Goal: Check status

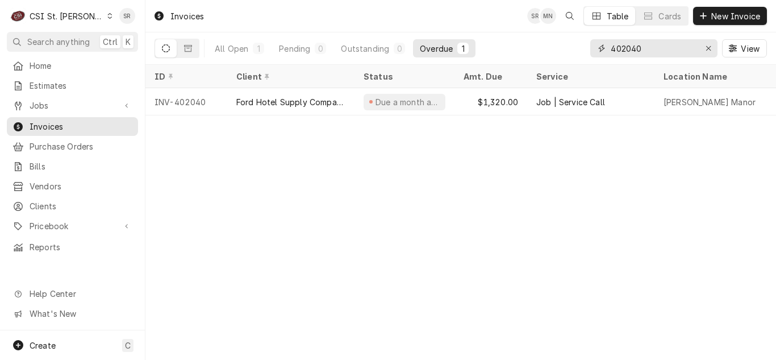
drag, startPoint x: 662, startPoint y: 53, endPoint x: 599, endPoint y: 44, distance: 63.2
click at [599, 44] on div "402040" at bounding box center [653, 48] width 127 height 18
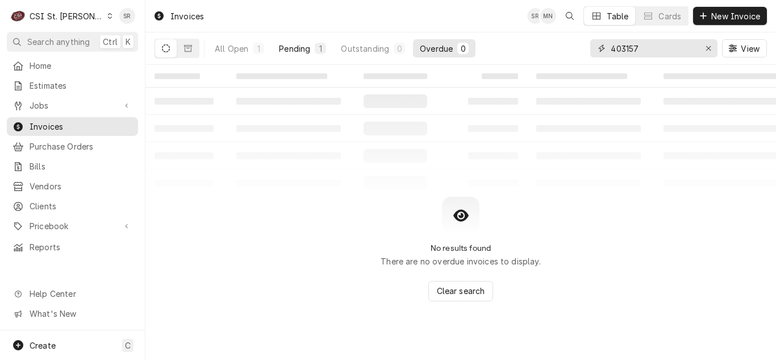
type input "403157"
click at [312, 43] on button "Pending 1" at bounding box center [302, 48] width 61 height 18
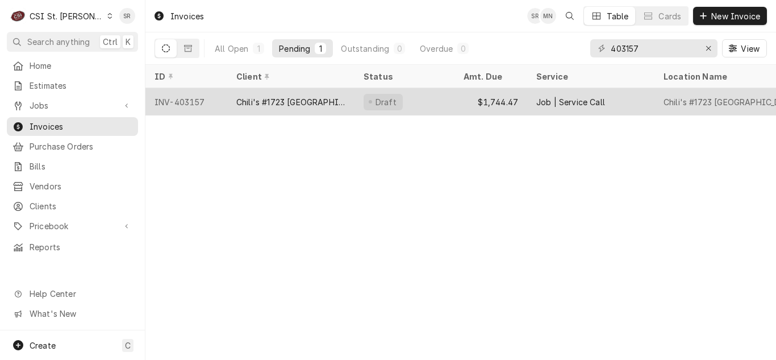
click at [282, 108] on div "Chili's #1723 [GEOGRAPHIC_DATA]" at bounding box center [290, 101] width 127 height 27
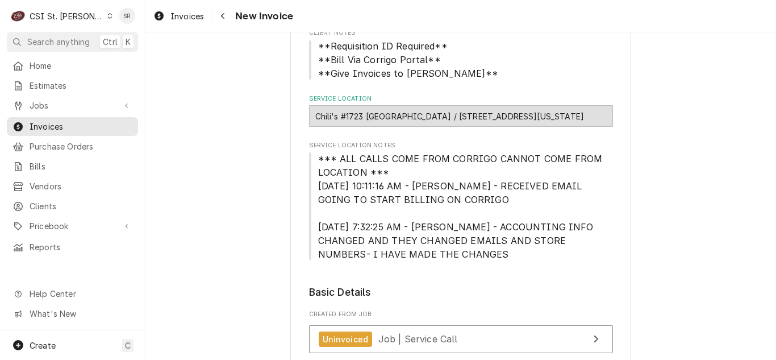
scroll to position [170, 0]
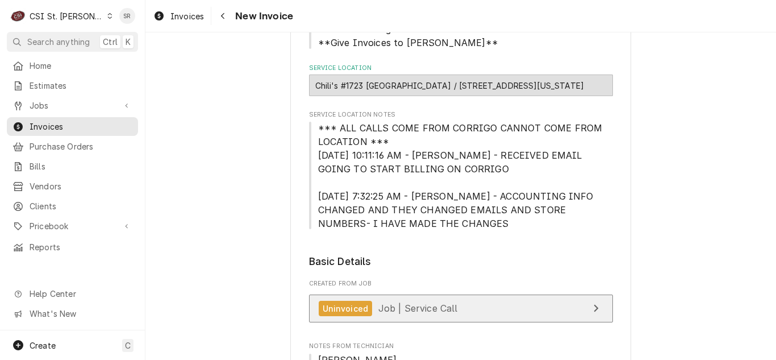
click at [409, 314] on div "Uninvoiced Job | Service Call" at bounding box center [388, 308] width 139 height 15
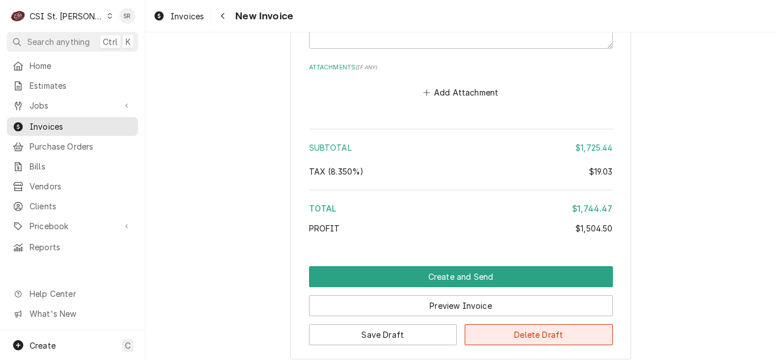
scroll to position [2755, 0]
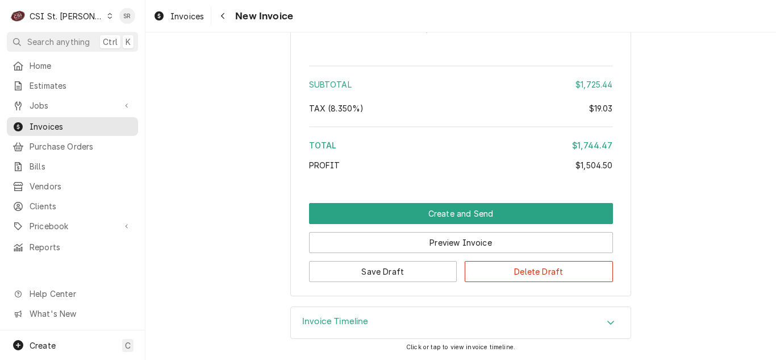
click at [341, 310] on div "Invoice Timeline" at bounding box center [461, 323] width 340 height 32
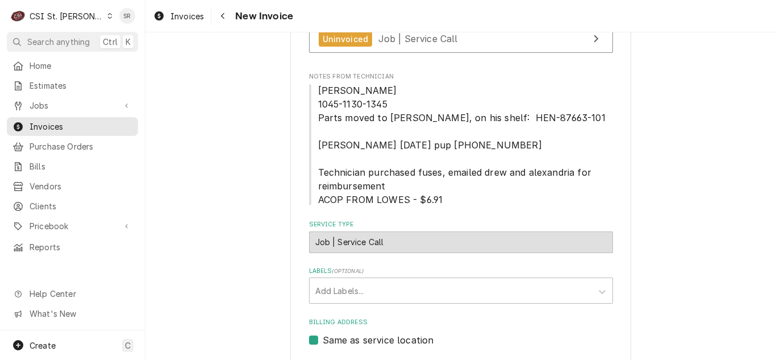
scroll to position [360, 0]
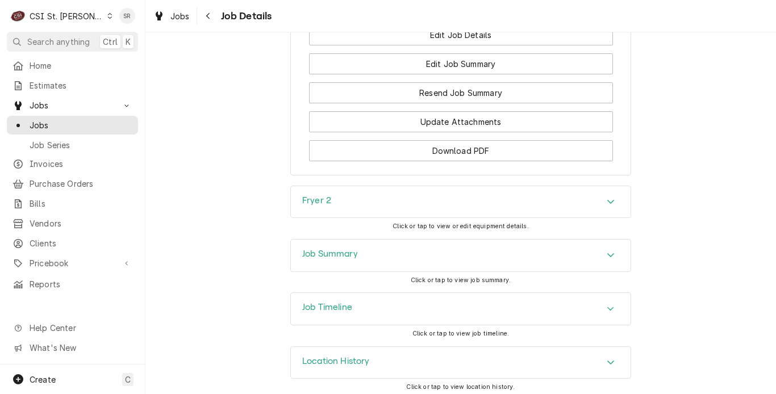
scroll to position [1654, 0]
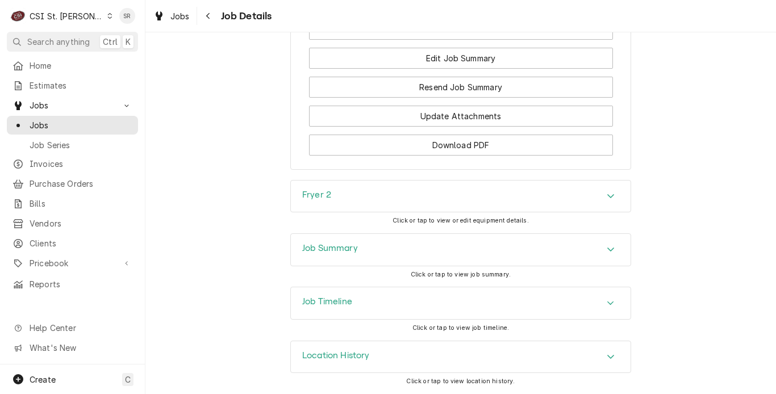
click at [320, 311] on div "Job Timeline" at bounding box center [461, 304] width 340 height 32
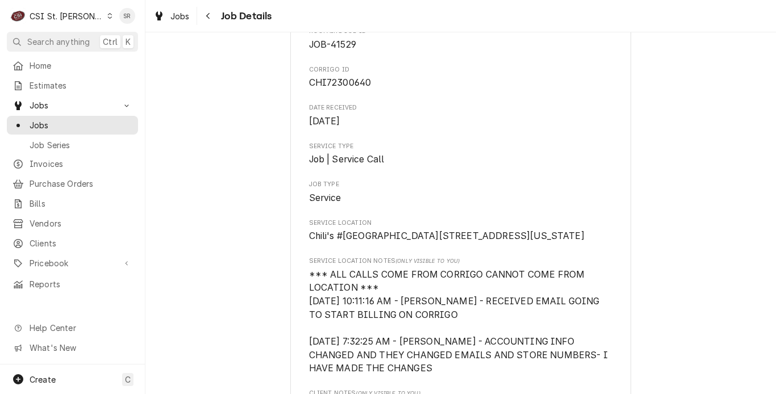
scroll to position [0, 0]
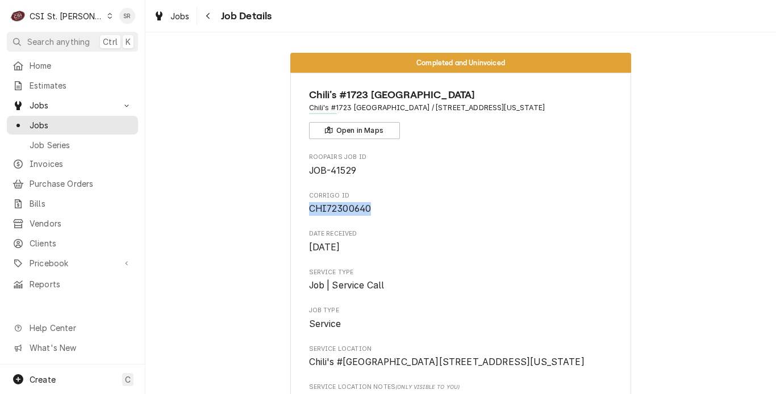
drag, startPoint x: 368, startPoint y: 206, endPoint x: 306, endPoint y: 207, distance: 62.5
click at [309, 207] on span "CHI72300640" at bounding box center [461, 209] width 304 height 14
copy span "CHI72300640"
